Goal: Find specific page/section: Find specific page/section

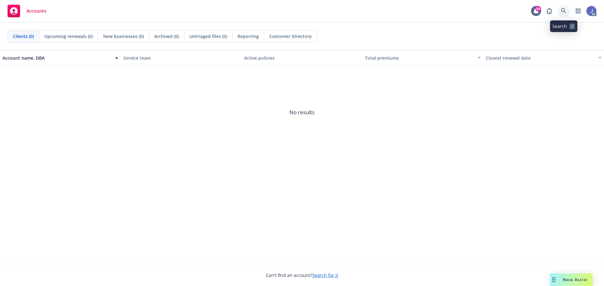
click at [558, 8] on link at bounding box center [563, 11] width 13 height 13
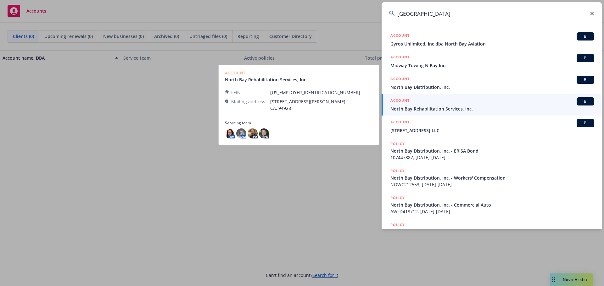
type input "[GEOGRAPHIC_DATA]"
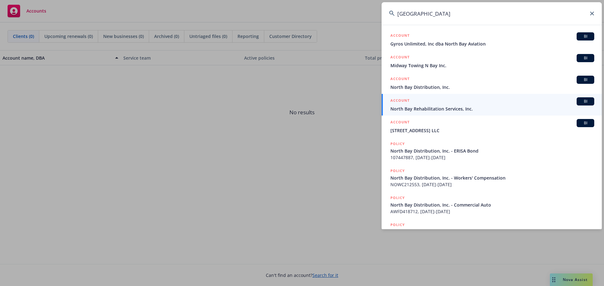
click at [591, 16] on input "[GEOGRAPHIC_DATA]" at bounding box center [491, 13] width 220 height 23
click at [593, 13] on icon at bounding box center [592, 14] width 4 height 4
